Goal: Use online tool/utility: Utilize a website feature to perform a specific function

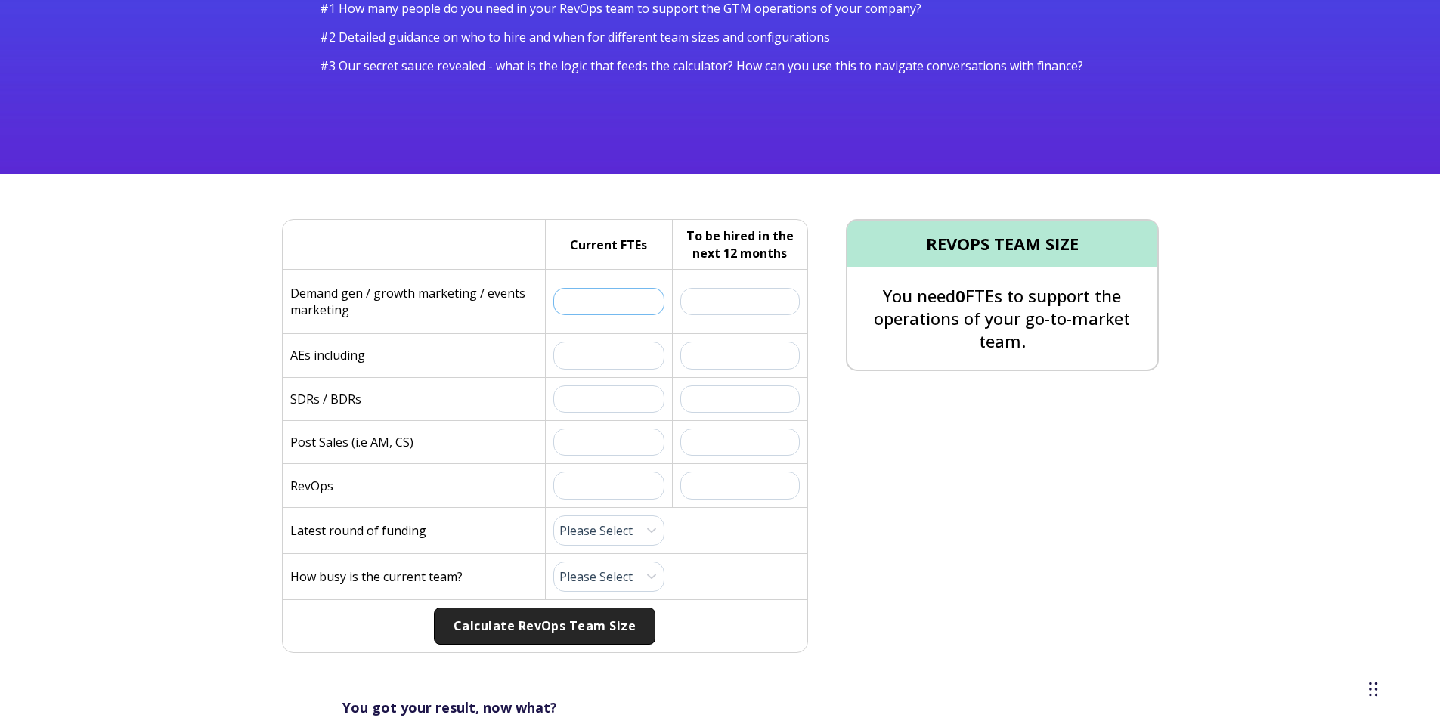
click at [610, 299] on input "text" at bounding box center [609, 301] width 112 height 27
click at [635, 533] on select "Please Select Pre-Seed Seed Series A Series B Series C Late Stage" at bounding box center [609, 530] width 112 height 30
select select "series-c"
click at [553, 515] on select "Please Select Pre-Seed Seed Series A Series B Series C Late Stage" at bounding box center [609, 530] width 112 height 30
click at [621, 576] on select "Please Select 1 (Plenty of Bandwidth) 2 3 4 5 6 7 8 9 10 (Totally Underwater)" at bounding box center [609, 577] width 112 height 30
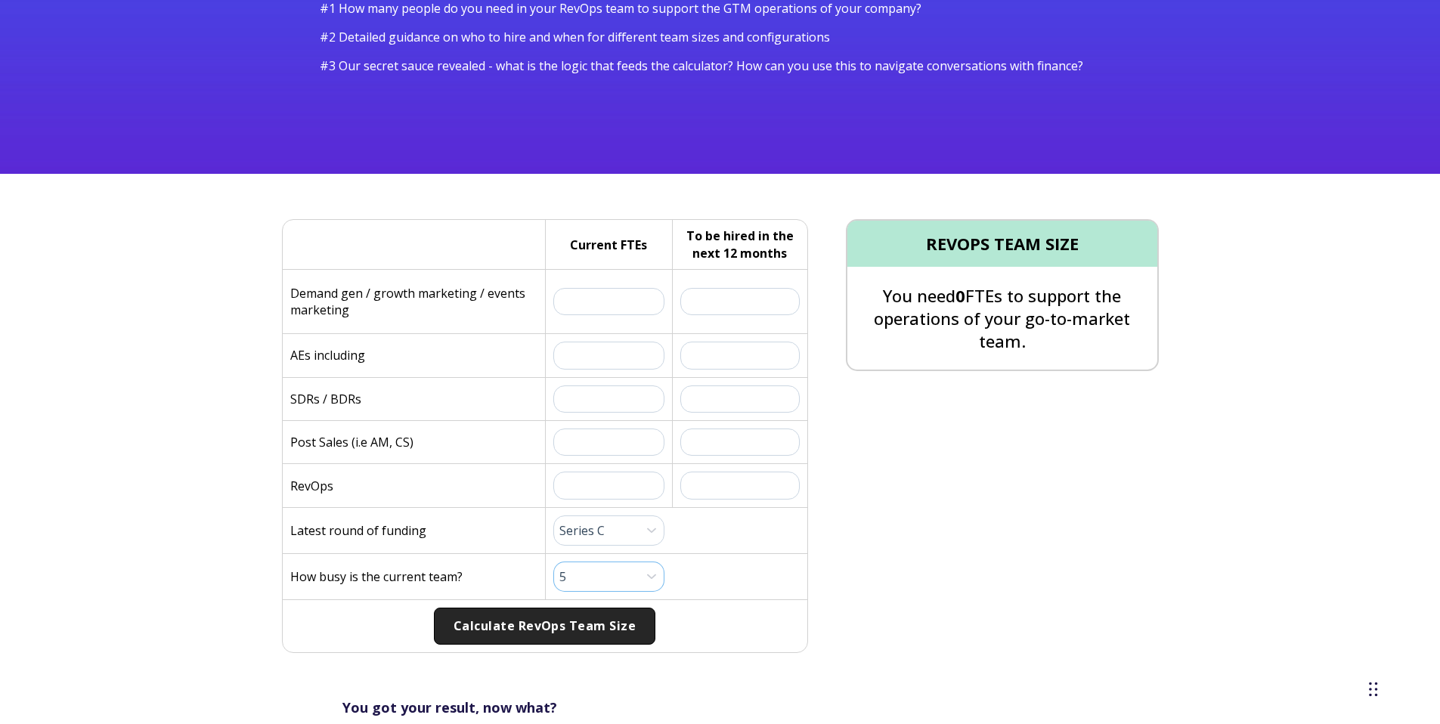
click at [553, 562] on select "Please Select 1 (Plenty of Bandwidth) 2 3 4 5 6 7 8 9 10 (Totally Underwater)" at bounding box center [609, 577] width 112 height 30
click at [619, 570] on select "Please Select 1 (Plenty of Bandwidth) 2 3 4 5 6 7 8 9 10 (Totally Underwater)" at bounding box center [609, 577] width 112 height 30
select select "9"
click at [553, 562] on select "Please Select 1 (Plenty of Bandwidth) 2 3 4 5 6 7 8 9 10 (Totally Underwater)" at bounding box center [609, 577] width 112 height 30
click at [617, 326] on div "Current FTEs:" at bounding box center [609, 301] width 128 height 63
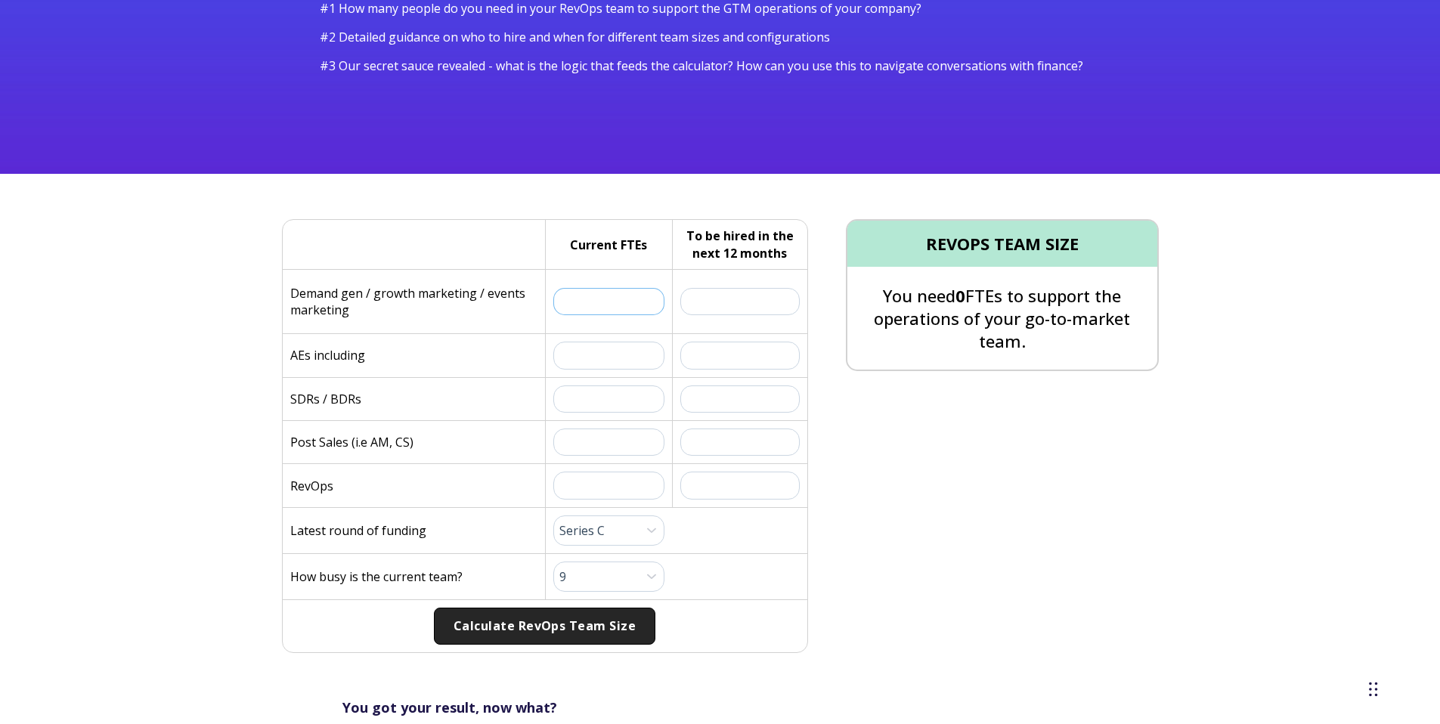
click at [618, 312] on input "text" at bounding box center [609, 301] width 112 height 27
click at [613, 353] on input "text" at bounding box center [609, 355] width 112 height 27
type input "25"
click at [588, 305] on input "text" at bounding box center [609, 301] width 112 height 27
click at [598, 348] on input "25" at bounding box center [609, 355] width 112 height 27
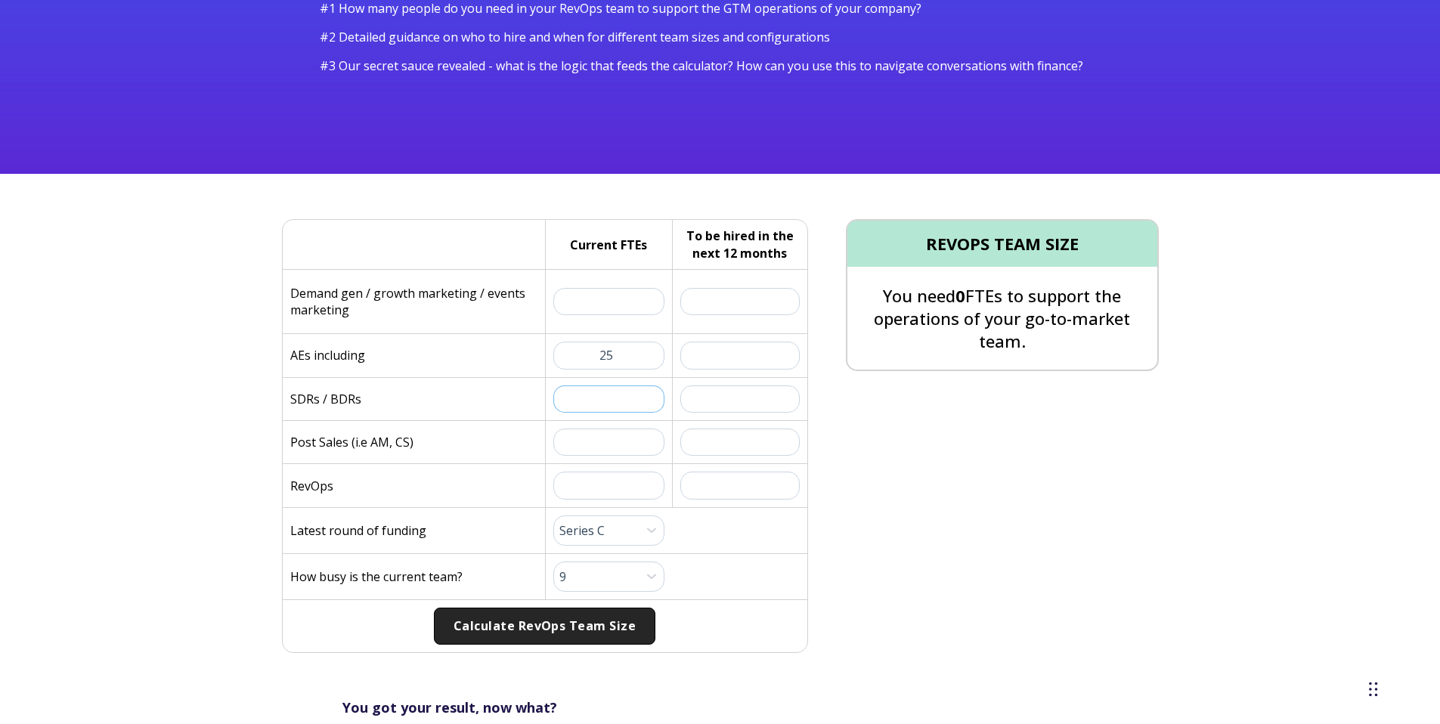
click at [589, 398] on input "text" at bounding box center [609, 398] width 112 height 27
click at [568, 636] on button "Calculate RevOps Team Size" at bounding box center [544, 627] width 221 height 38
